Goal: Transaction & Acquisition: Purchase product/service

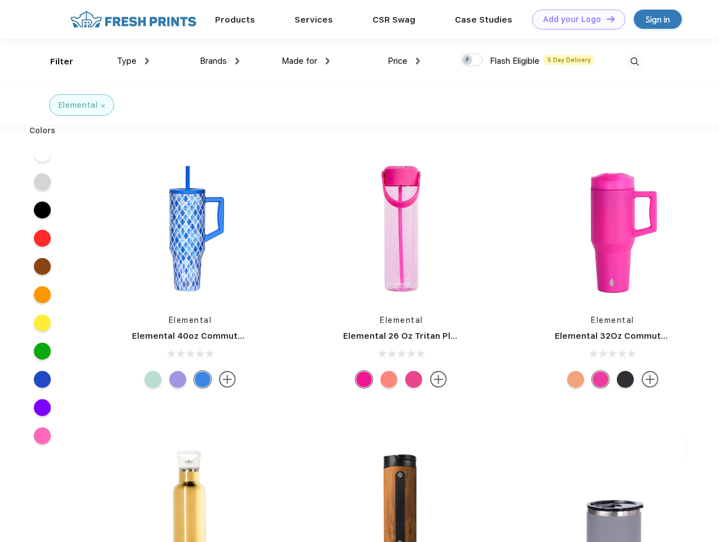
click at [574, 19] on link "Add your Logo Design Tool" at bounding box center [578, 20] width 93 height 20
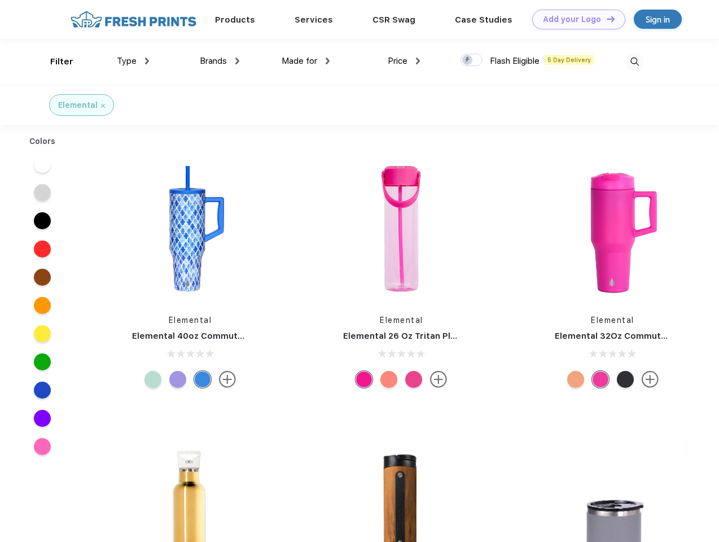
click at [0, 0] on div "Design Tool" at bounding box center [0, 0] width 0 height 0
click at [605, 19] on link "Add your Logo Design Tool" at bounding box center [578, 20] width 93 height 20
click at [54, 61] on div "Filter" at bounding box center [61, 61] width 23 height 13
click at [133, 61] on span "Type" at bounding box center [127, 61] width 20 height 10
click at [219, 61] on span "Brands" at bounding box center [213, 61] width 27 height 10
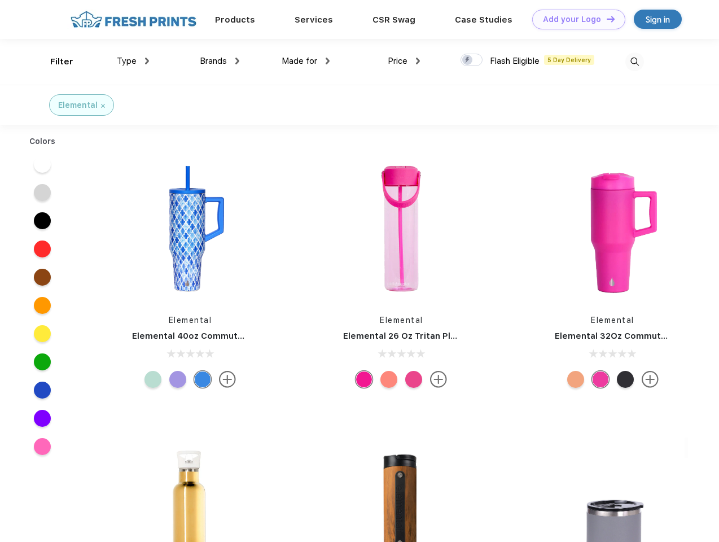
click at [306, 61] on span "Made for" at bounding box center [300, 61] width 36 height 10
click at [404, 61] on span "Price" at bounding box center [398, 61] width 20 height 10
click at [472, 60] on div at bounding box center [471, 60] width 22 height 12
click at [468, 60] on input "checkbox" at bounding box center [463, 56] width 7 height 7
click at [634, 61] on img at bounding box center [634, 61] width 19 height 19
